Goal: Transaction & Acquisition: Book appointment/travel/reservation

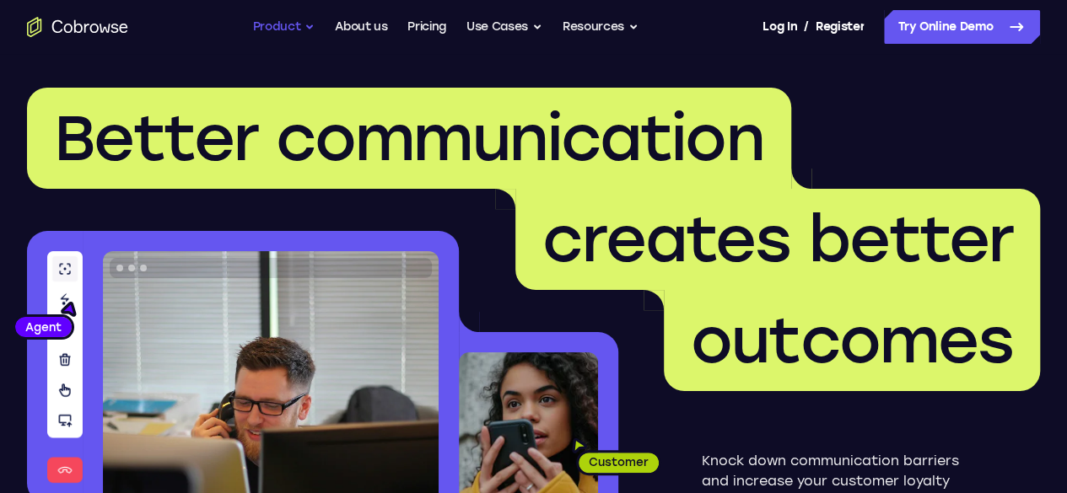
click at [307, 26] on button "Product" at bounding box center [284, 27] width 62 height 34
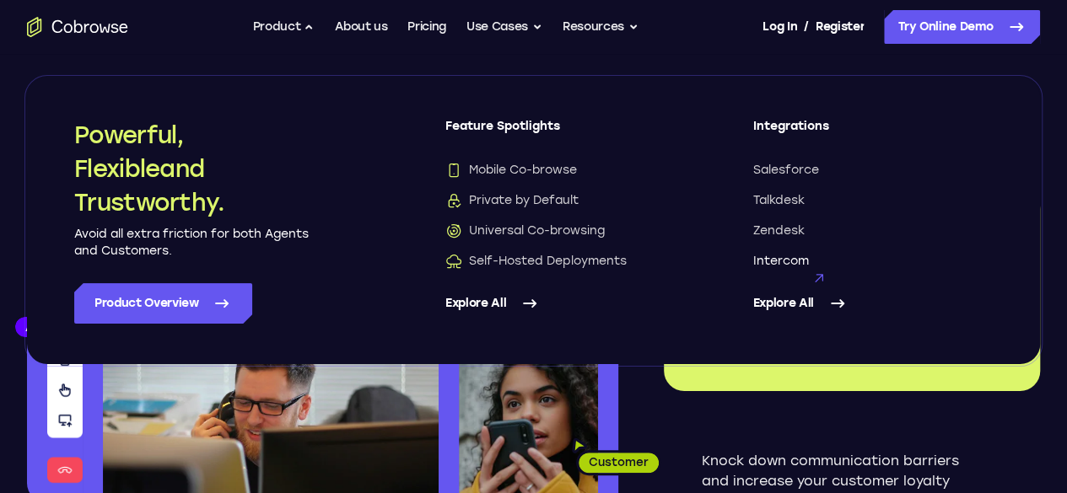
click at [764, 264] on span "Intercom" at bounding box center [781, 261] width 56 height 17
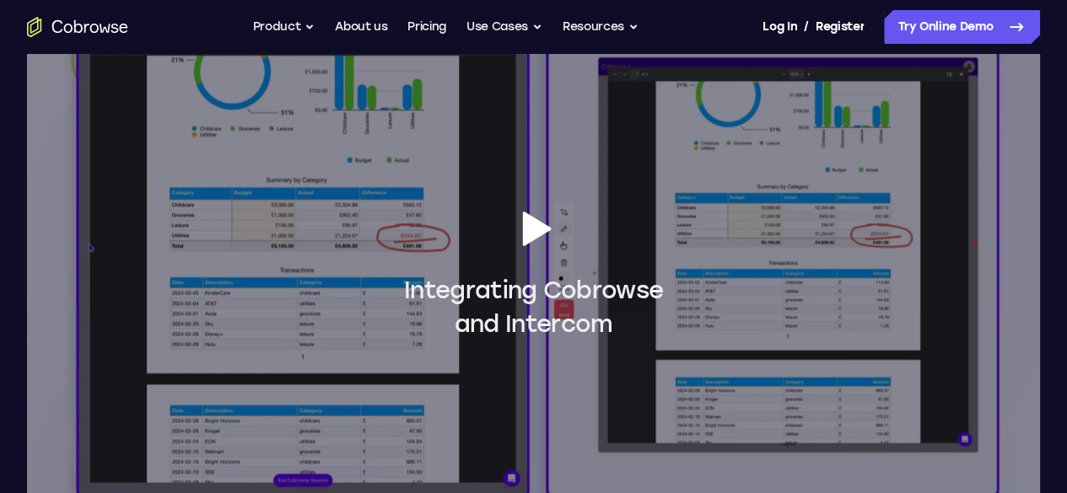
scroll to position [1434, 0]
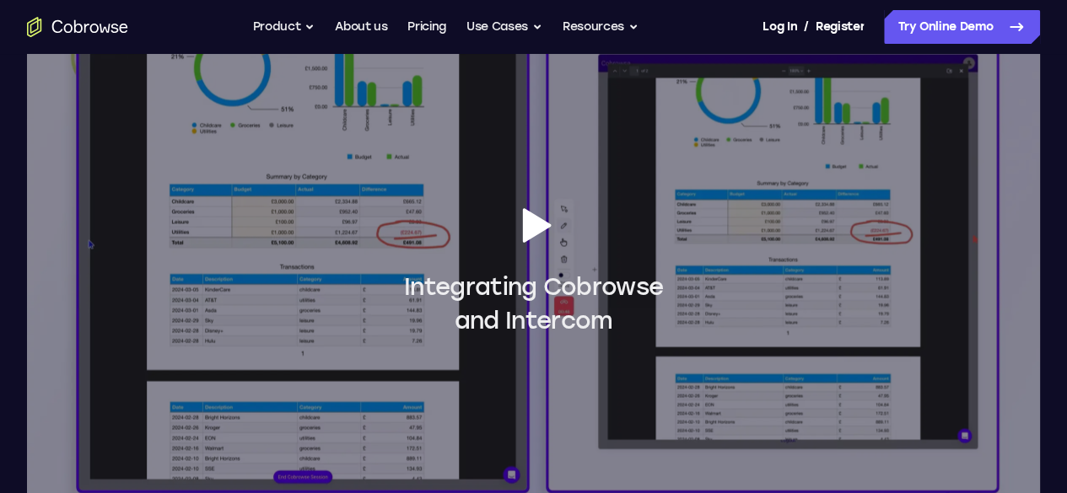
click at [550, 249] on icon at bounding box center [533, 225] width 47 height 47
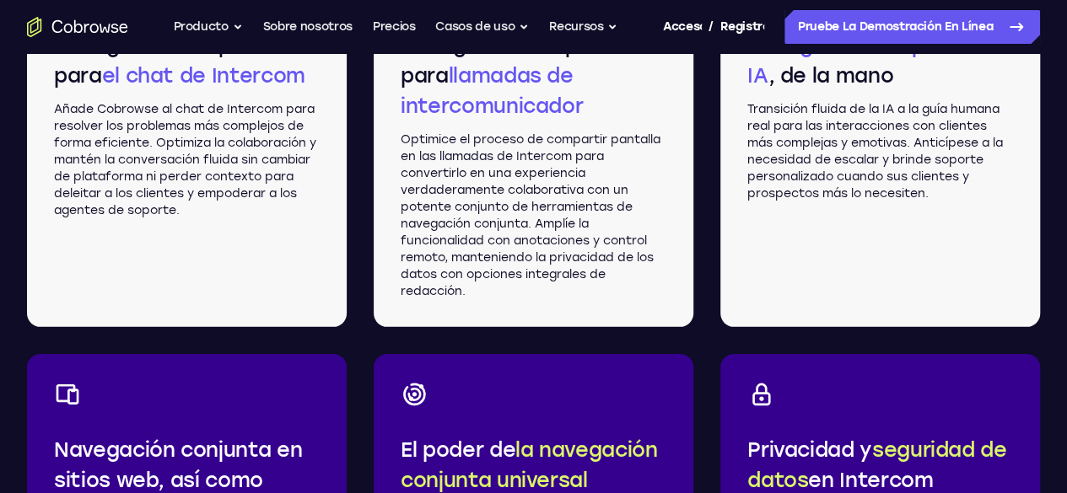
scroll to position [2564, 0]
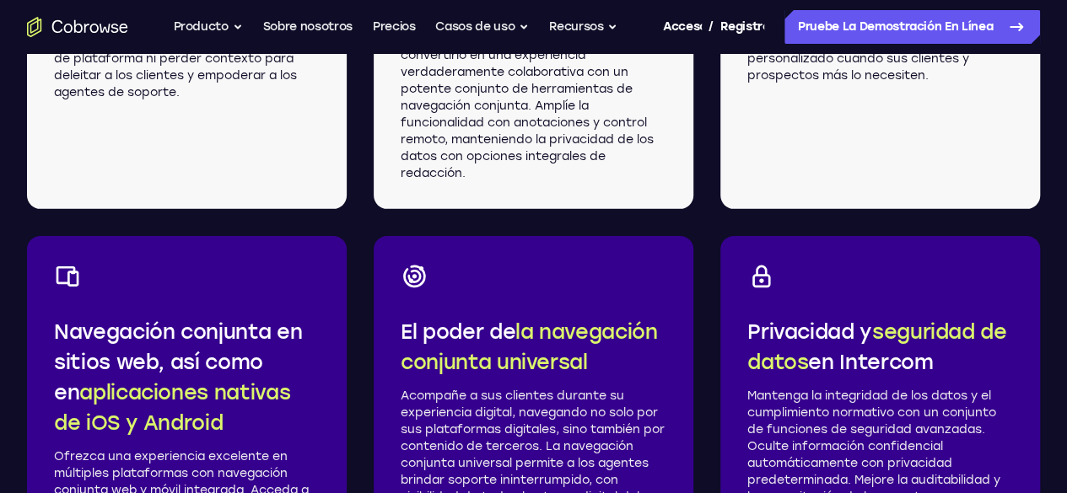
click at [691, 218] on div "Navegación conjunta para el chat de Intercom Añade Cobrowse al chat de Intercom…" at bounding box center [533, 220] width 1013 height 779
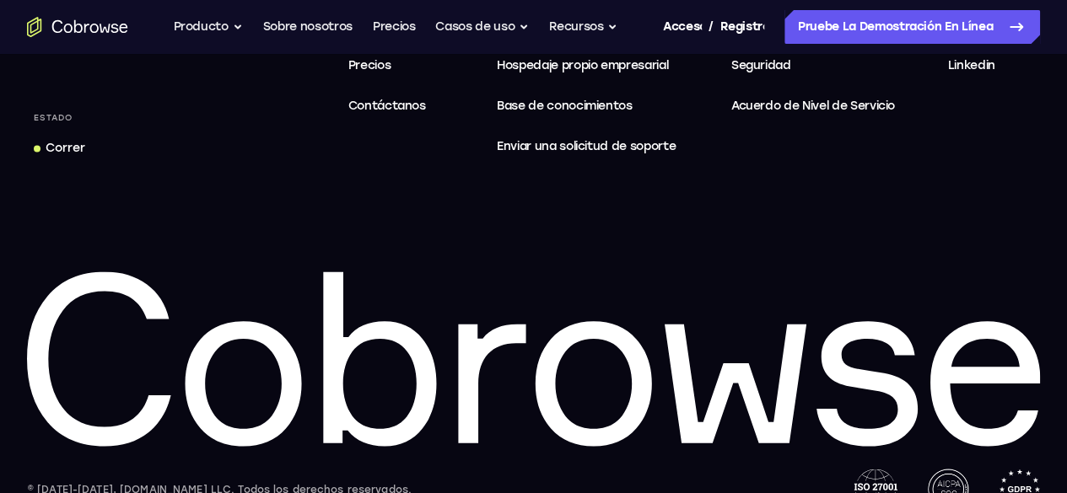
scroll to position [4419, 0]
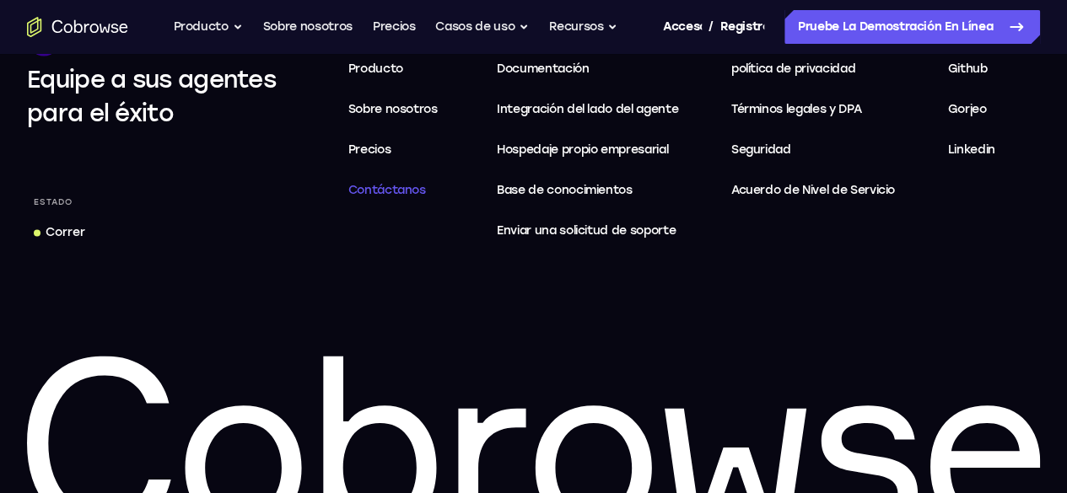
click at [426, 197] on font "Contáctanos" at bounding box center [387, 190] width 78 height 14
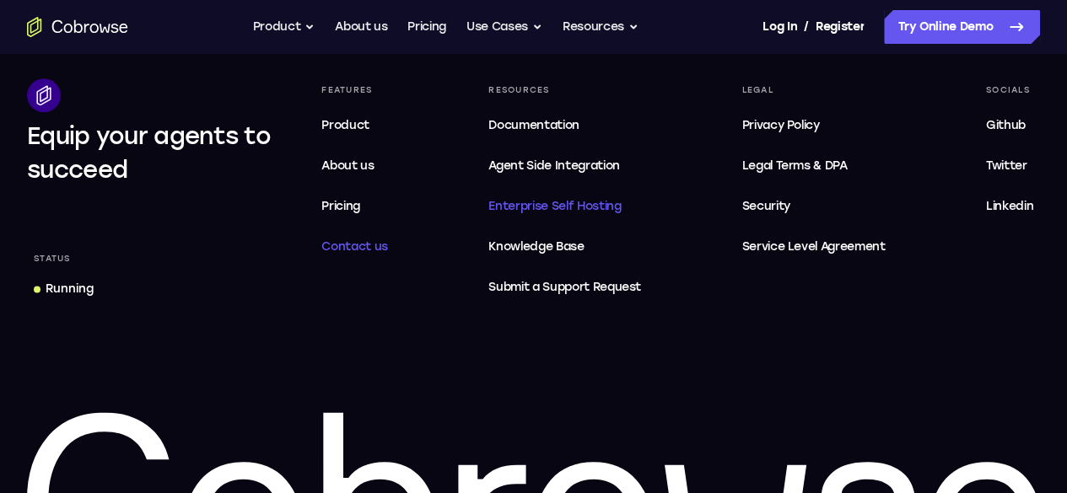
scroll to position [4407, 0]
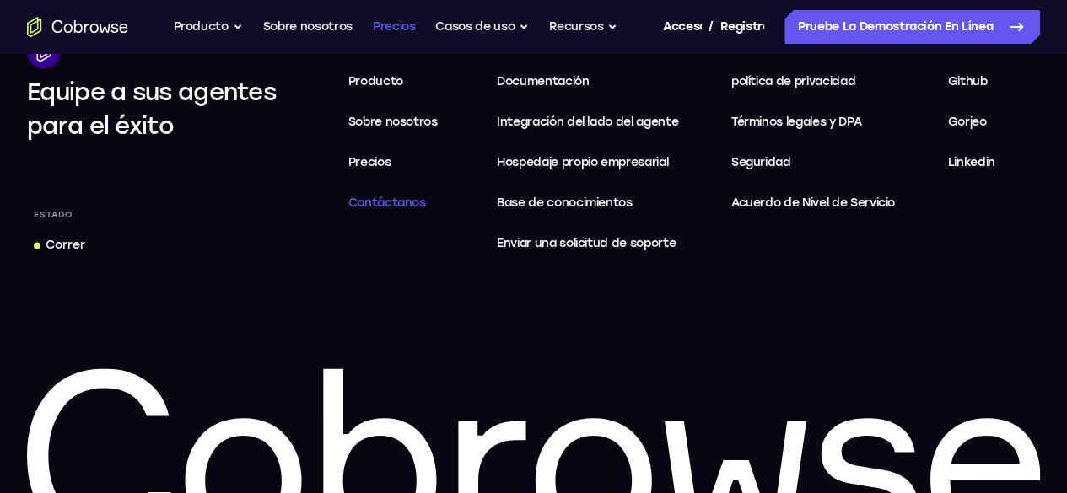
click at [390, 30] on font "Precios" at bounding box center [394, 26] width 43 height 14
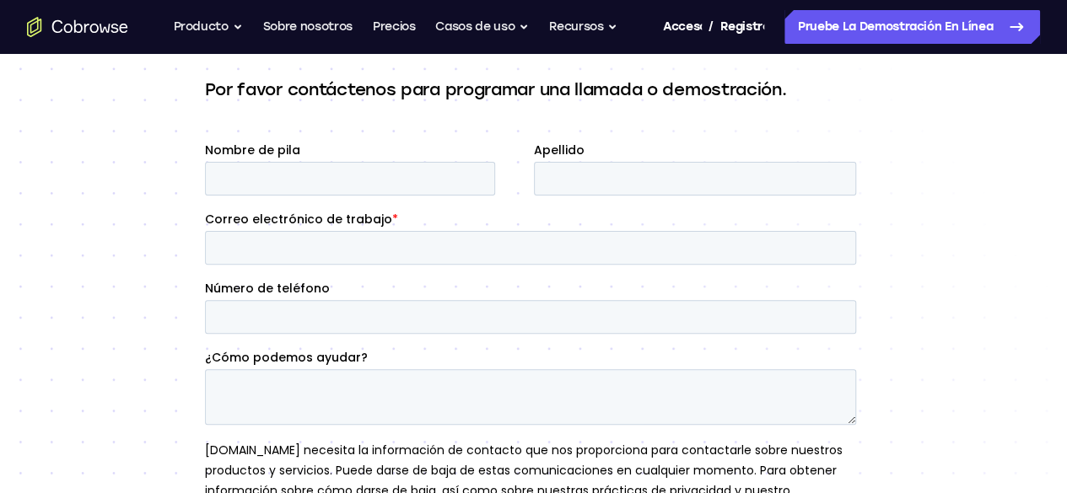
scroll to position [169, 0]
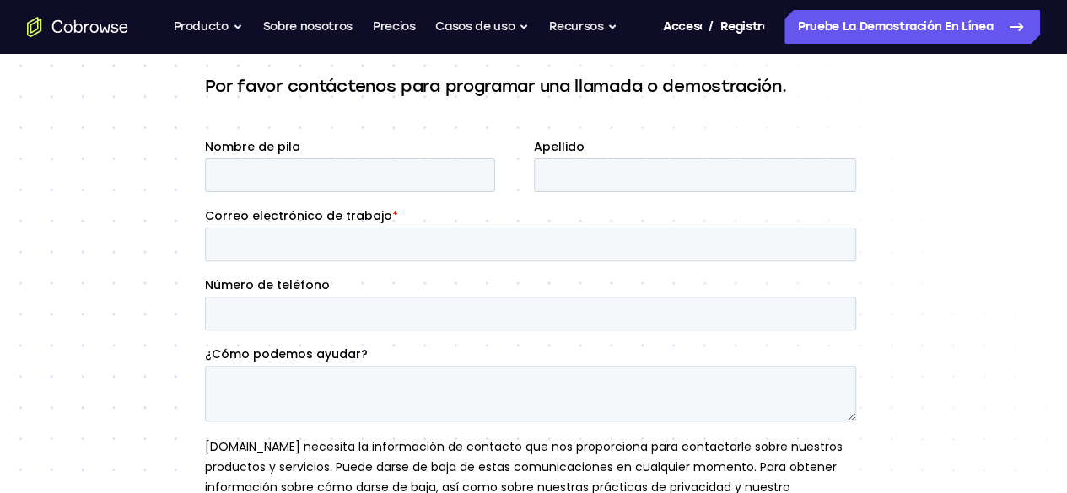
drag, startPoint x: 0, startPoint y: 0, endPoint x: 84, endPoint y: 244, distance: 257.9
click at [84, 244] on div "Contactar con Ventas Por favor contáctenos para programar una llamada o demostr…" at bounding box center [533, 328] width 1067 height 886
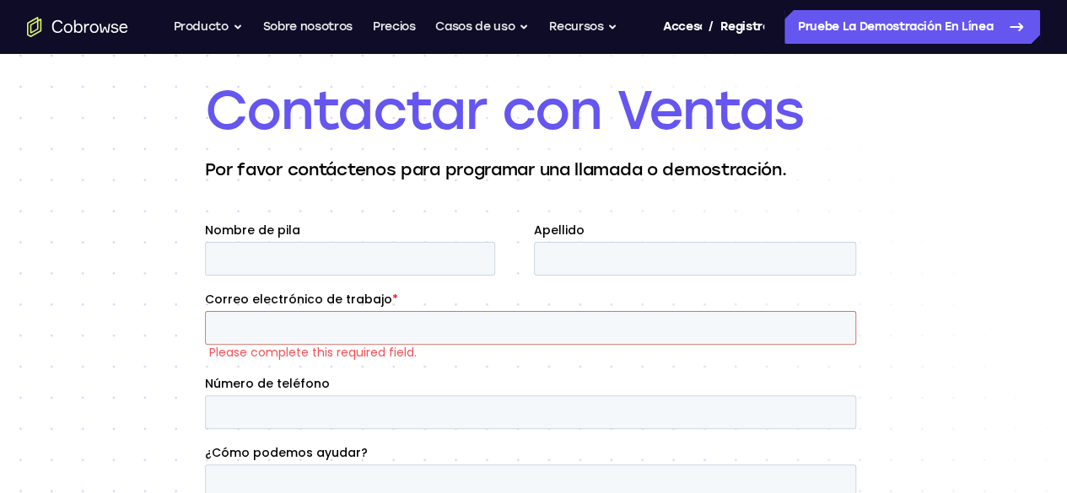
scroll to position [84, 0]
click at [501, 37] on font "Casos de uso" at bounding box center [474, 27] width 79 height 20
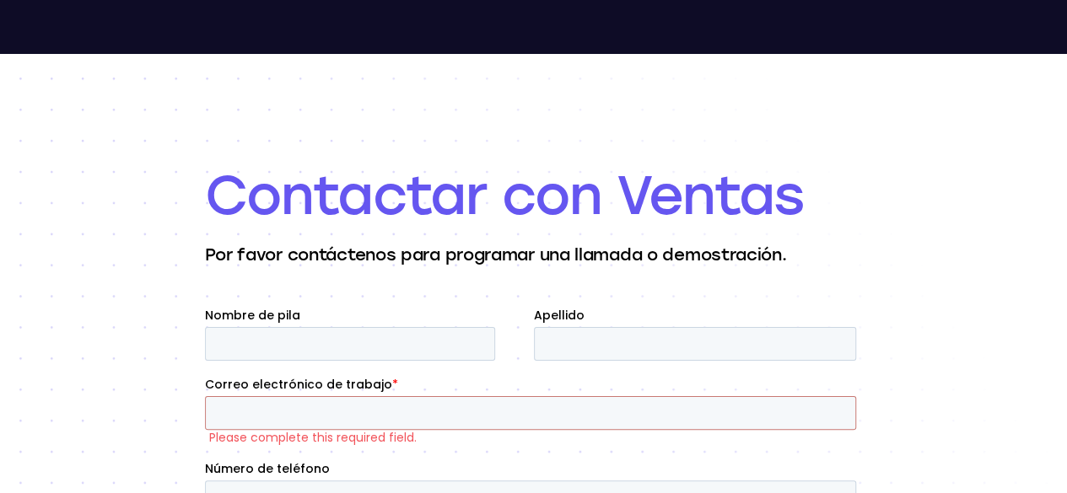
scroll to position [0, 0]
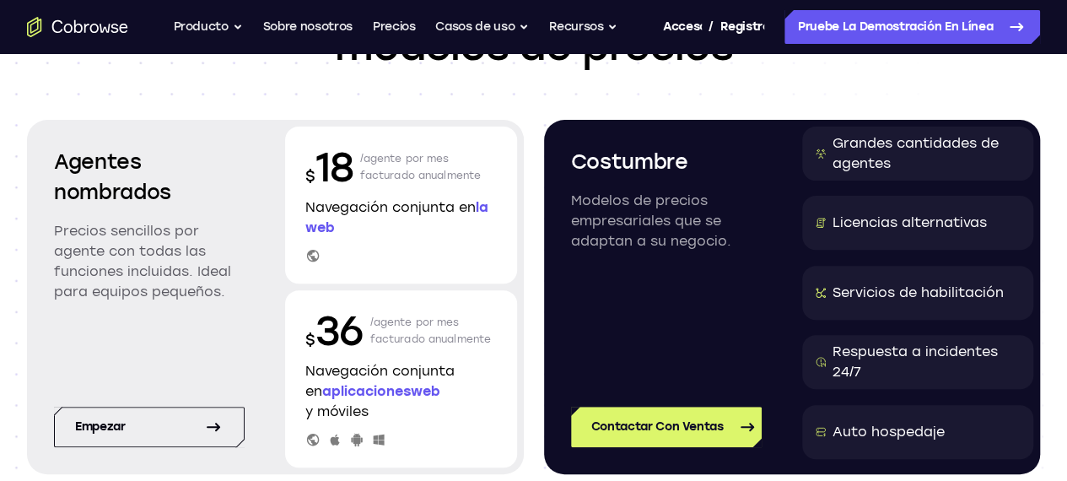
scroll to position [169, 0]
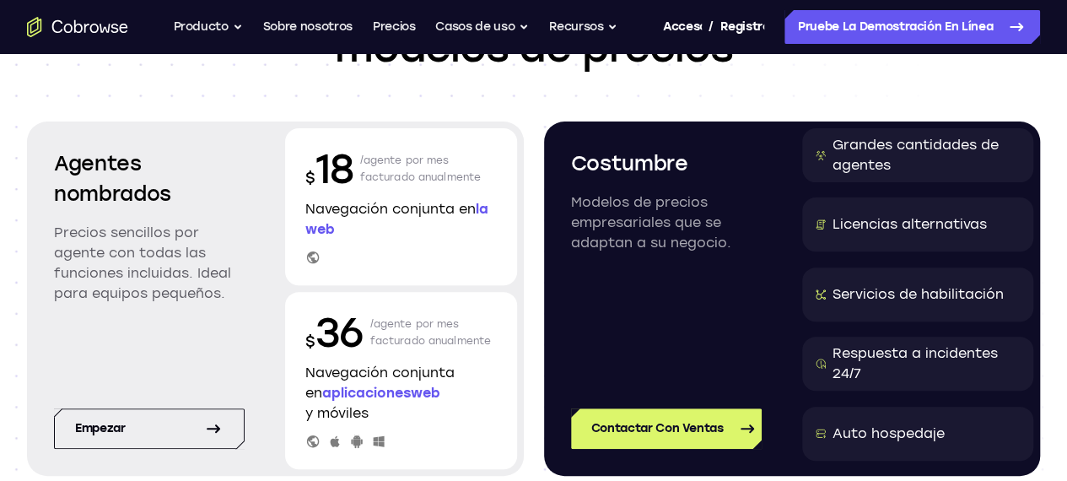
click at [358, 217] on font "Navegación conjunta en" at bounding box center [390, 209] width 170 height 16
click at [352, 237] on font "la web" at bounding box center [396, 219] width 183 height 36
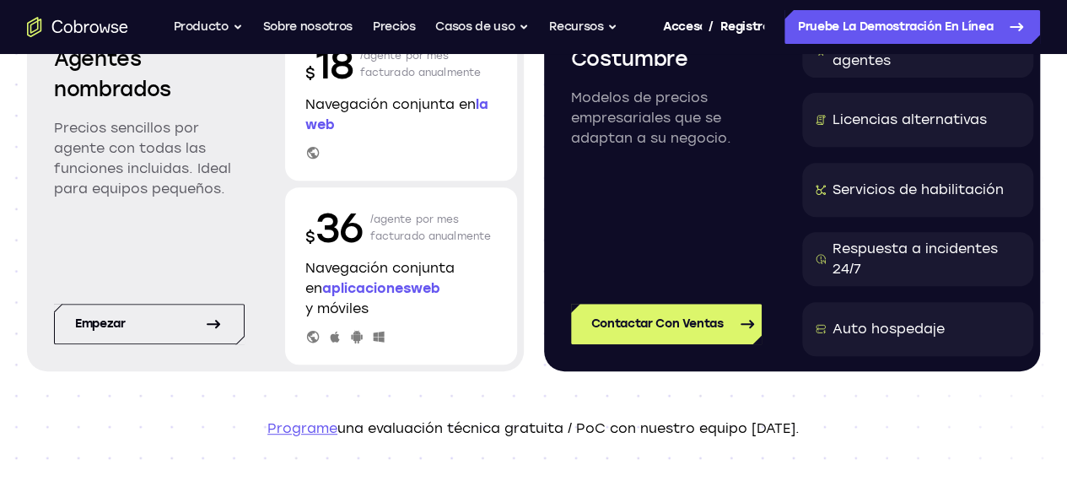
scroll to position [337, 0]
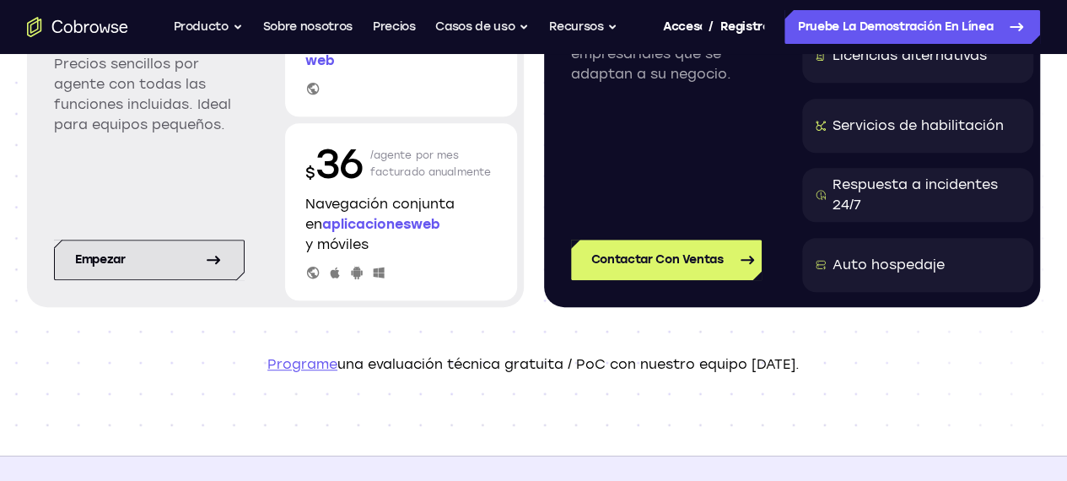
click at [177, 280] on link "Empezar" at bounding box center [149, 260] width 191 height 40
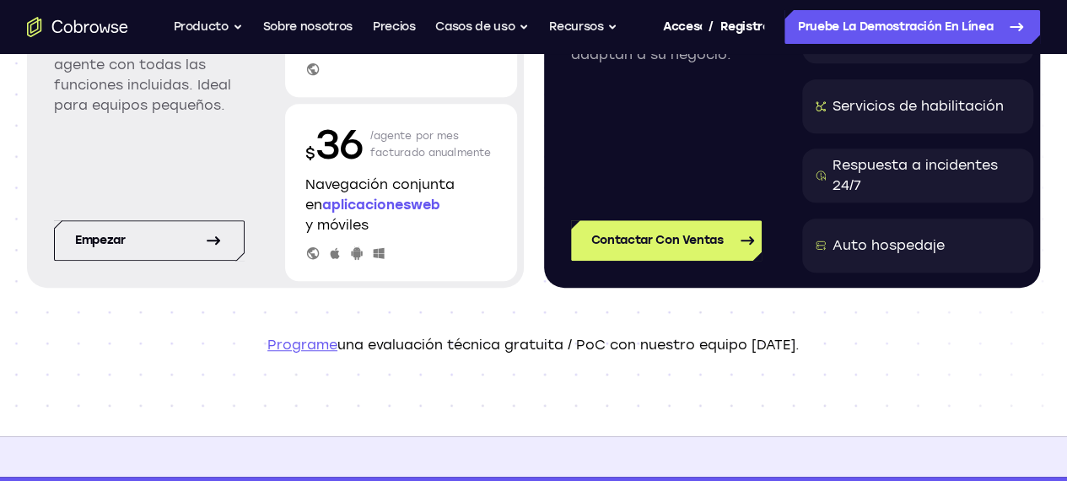
scroll to position [422, 0]
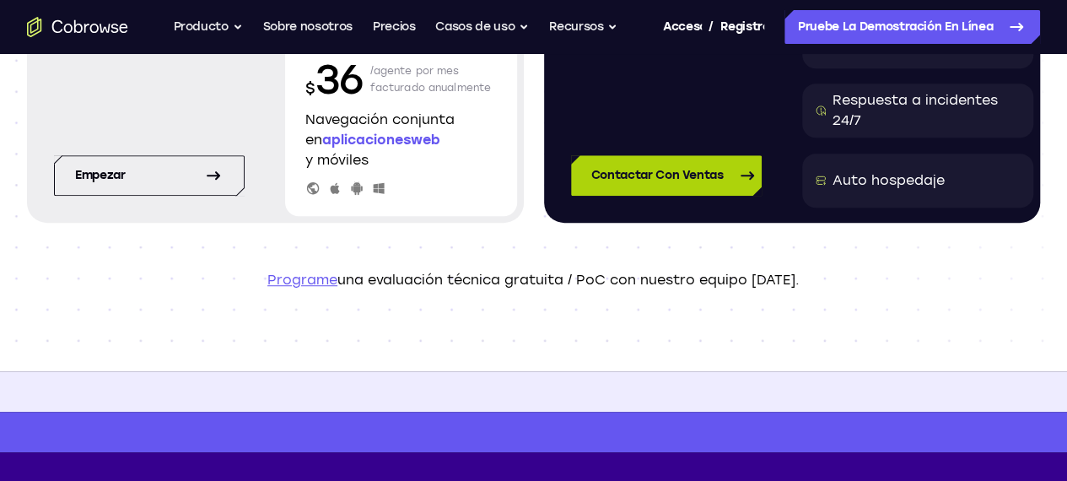
click at [647, 182] on font "Contactar con Ventas" at bounding box center [657, 175] width 132 height 14
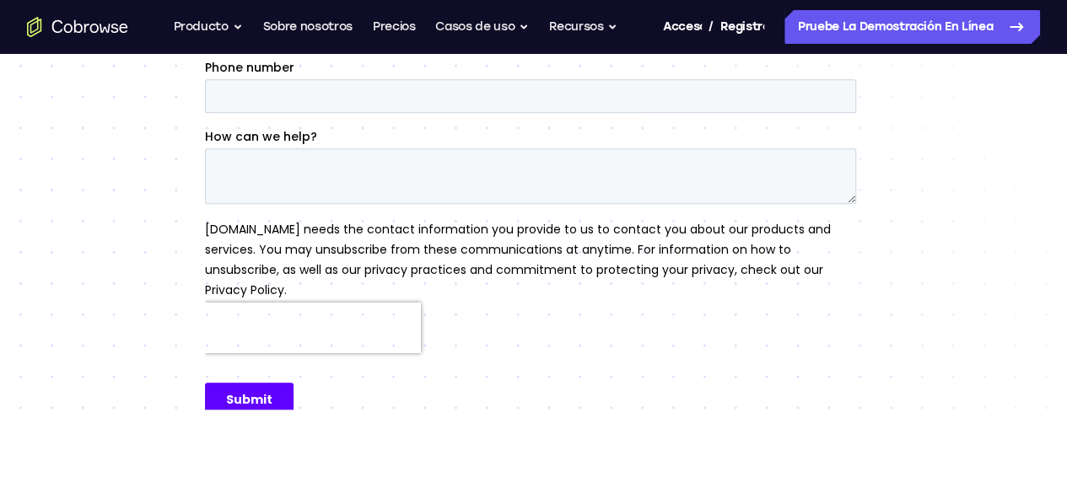
scroll to position [422, 0]
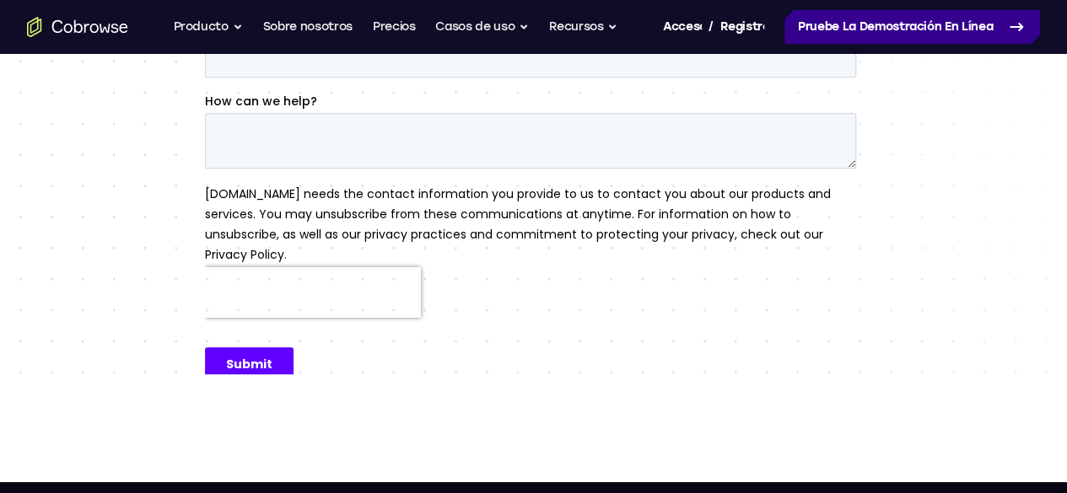
click at [881, 34] on font "Pruebe la demostración en línea" at bounding box center [895, 26] width 195 height 14
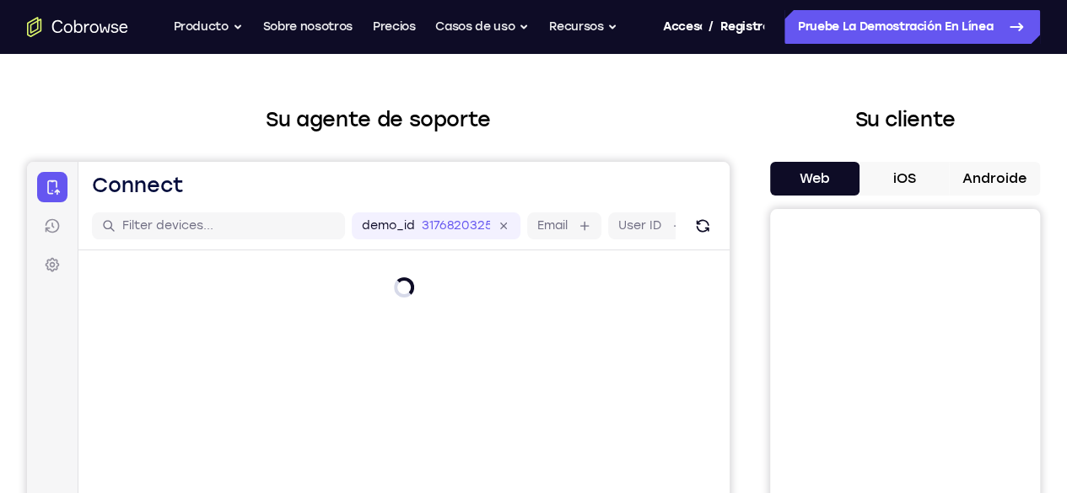
scroll to position [84, 0]
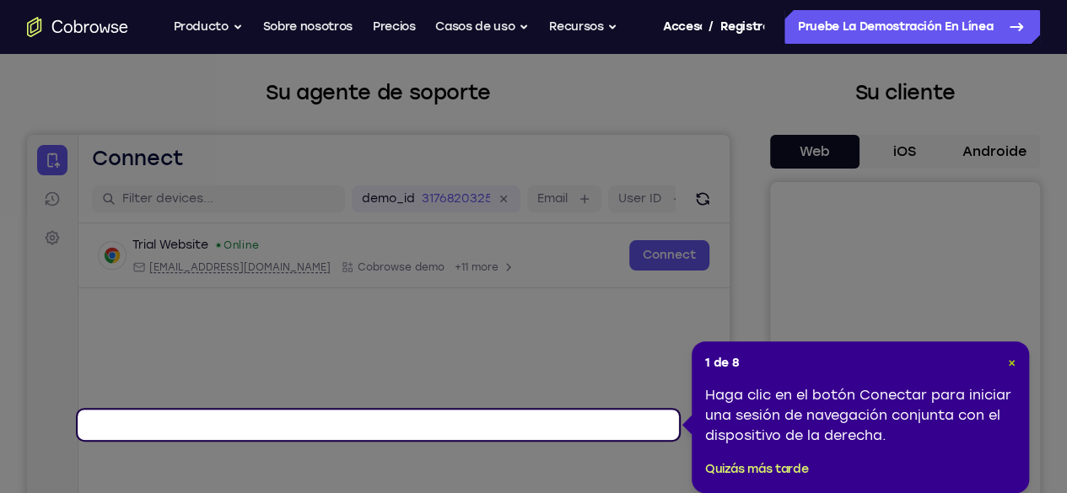
click at [1012, 365] on font "×" at bounding box center [1012, 363] width 8 height 14
